Goal: Find specific page/section: Find specific page/section

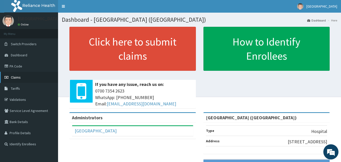
click at [15, 77] on span "Claims" at bounding box center [16, 77] width 10 height 5
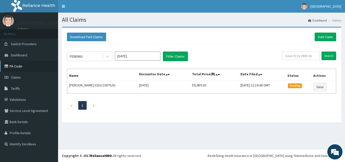
click at [14, 63] on link "PA Code" at bounding box center [29, 66] width 58 height 11
